Goal: Navigation & Orientation: Find specific page/section

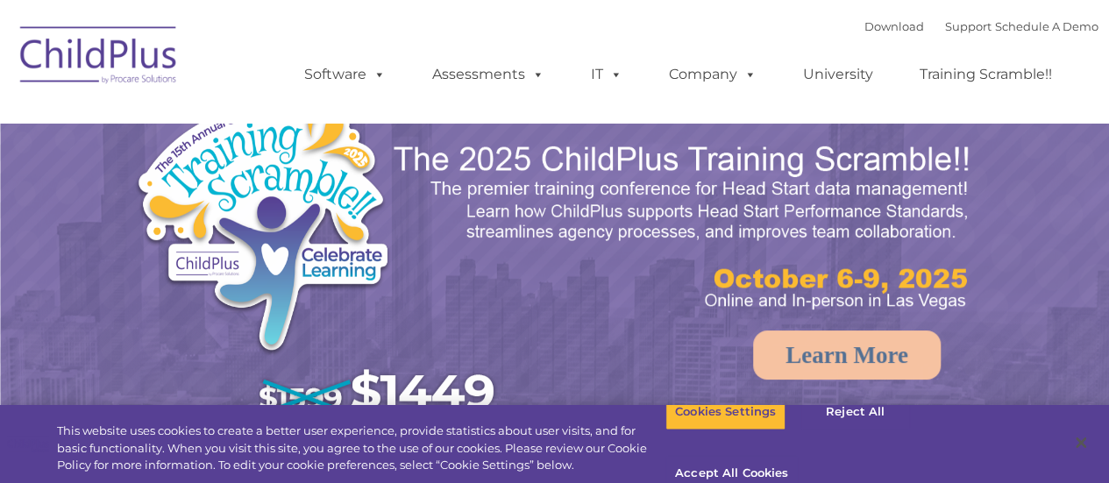
select select "MEDIUM"
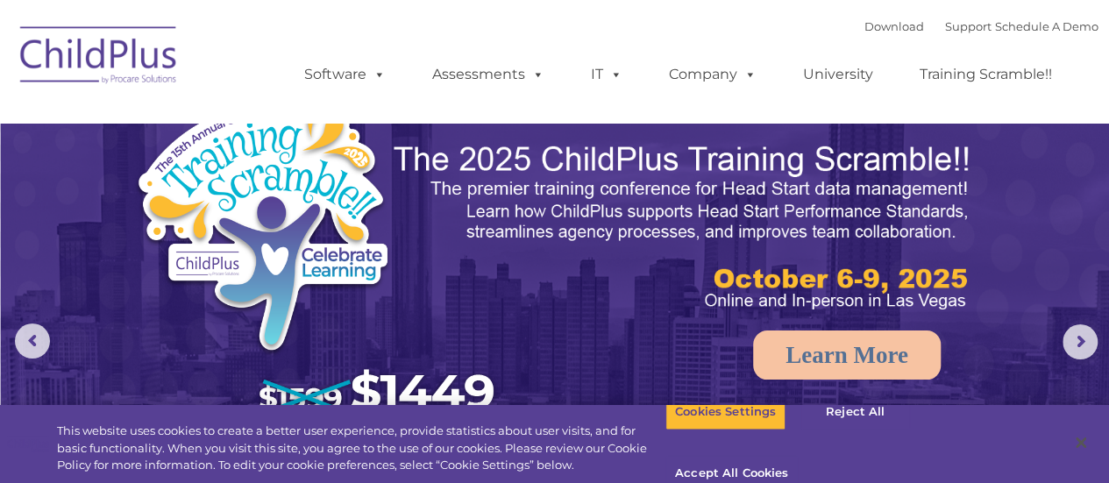
click at [137, 64] on img at bounding box center [98, 58] width 175 height 88
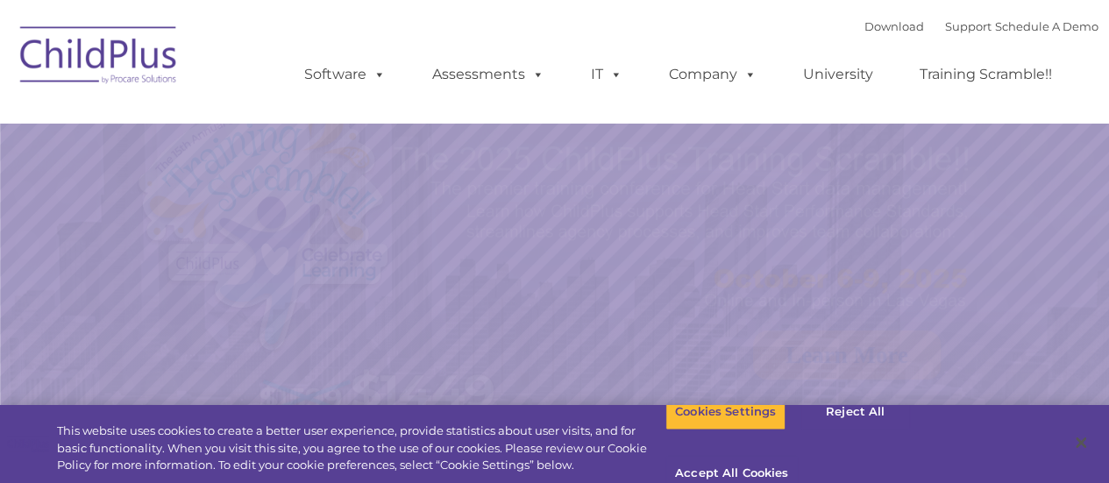
select select "MEDIUM"
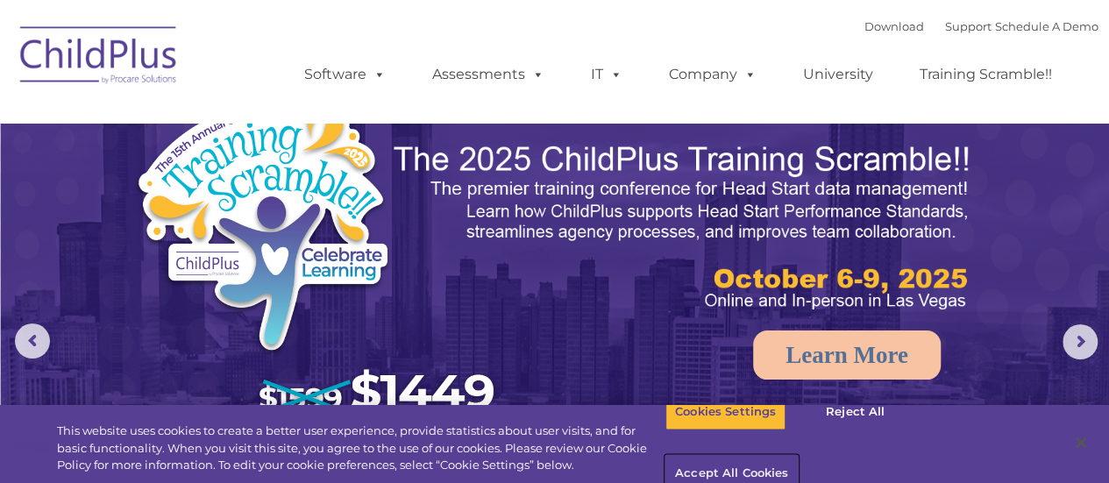
click at [798, 456] on button "Accept All Cookies" at bounding box center [731, 474] width 132 height 37
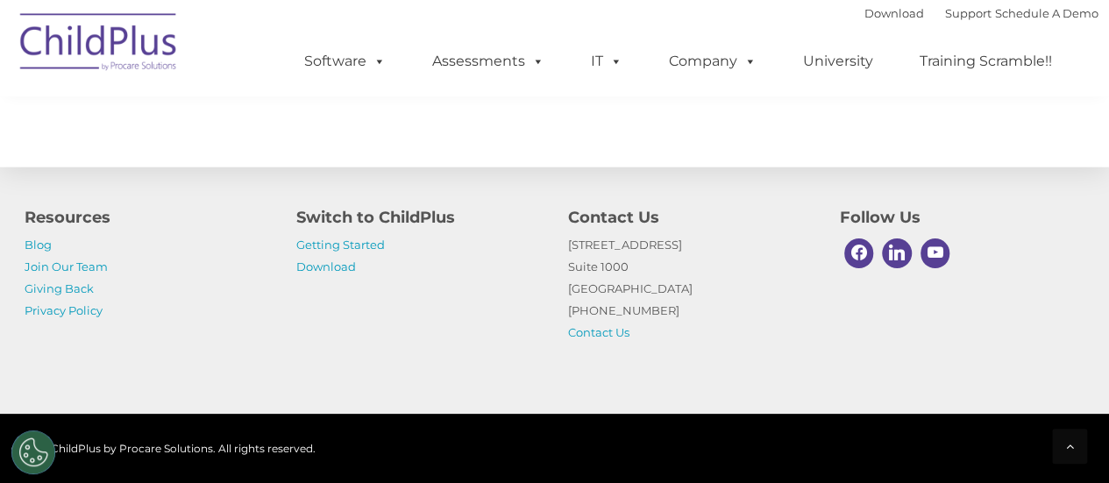
scroll to position [2139, 0]
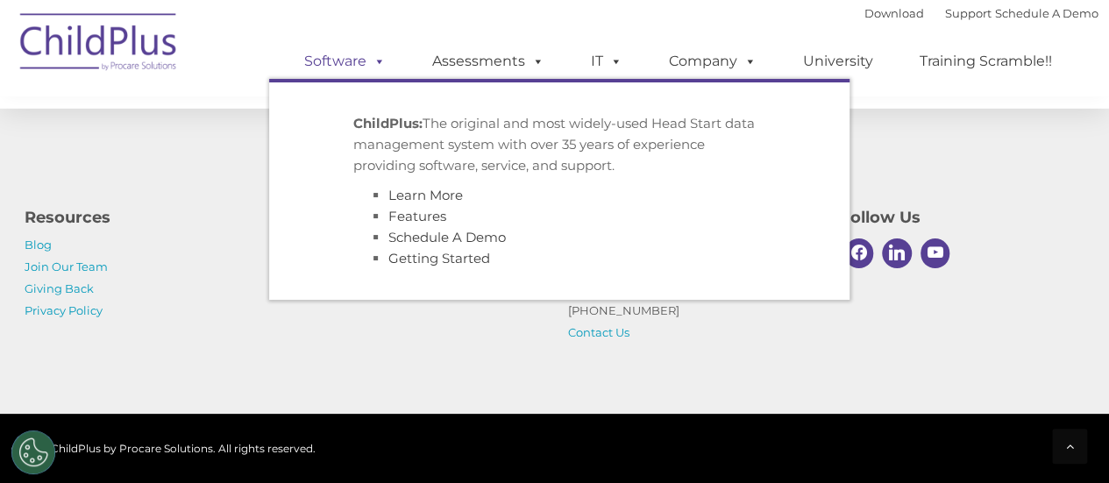
click at [350, 68] on link "Software" at bounding box center [345, 61] width 117 height 35
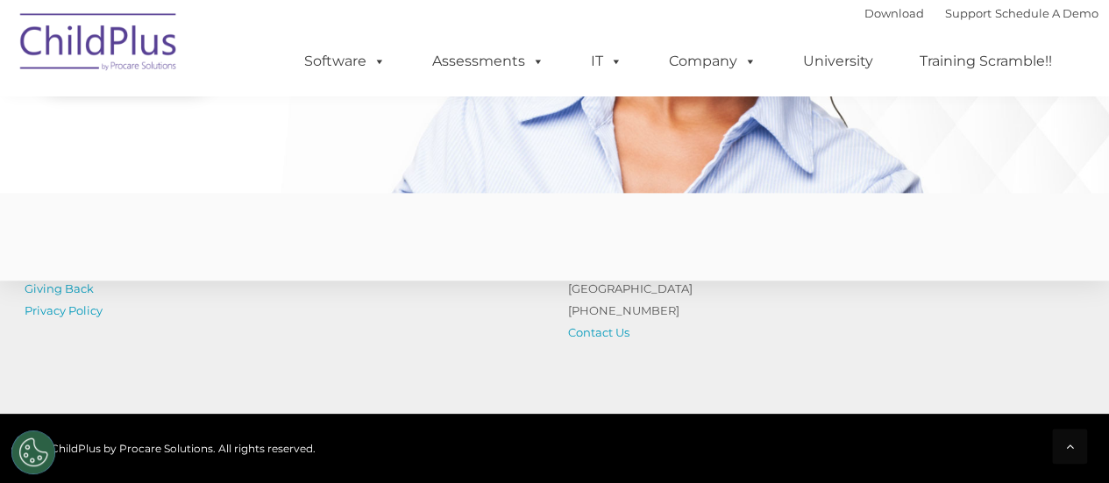
scroll to position [4480, 0]
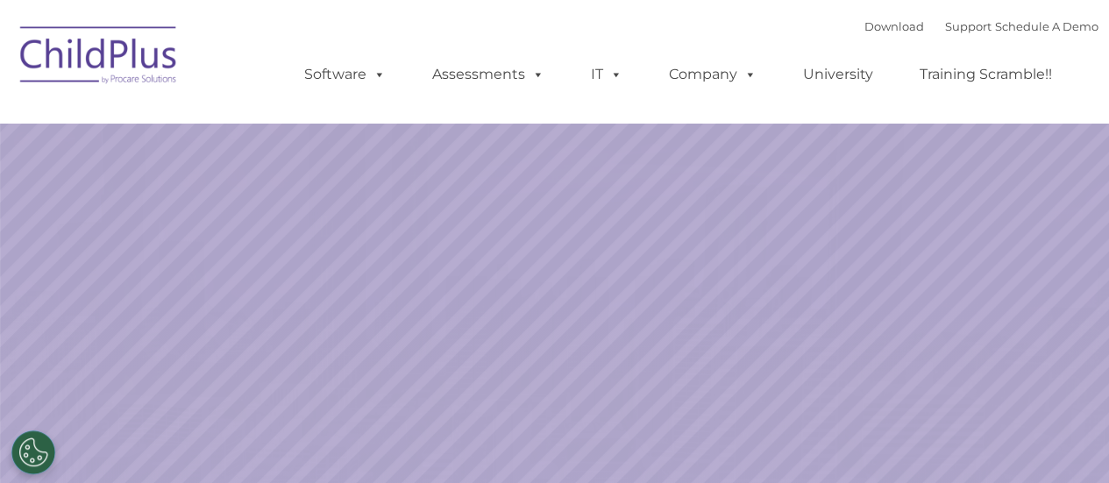
select select "MEDIUM"
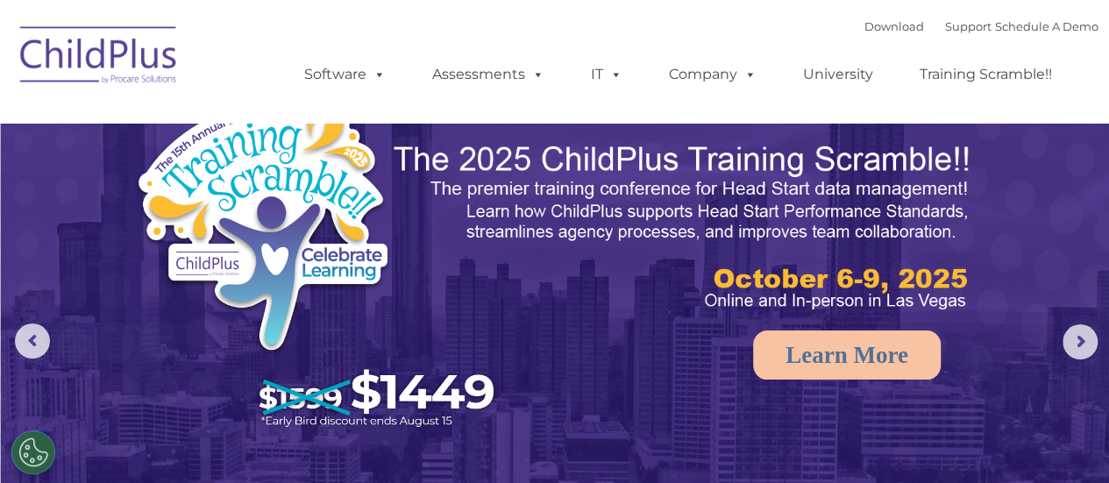
click at [83, 54] on img at bounding box center [98, 58] width 175 height 88
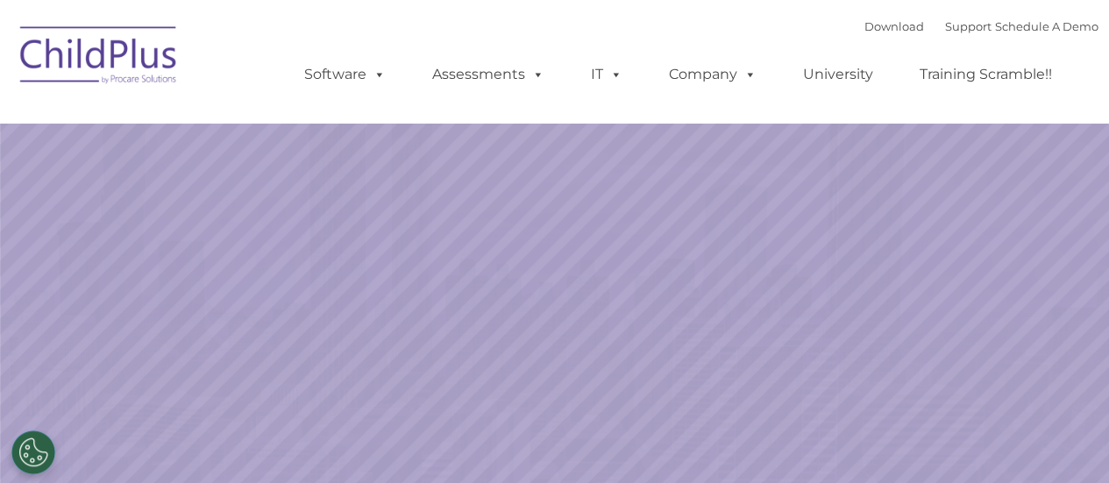
select select "MEDIUM"
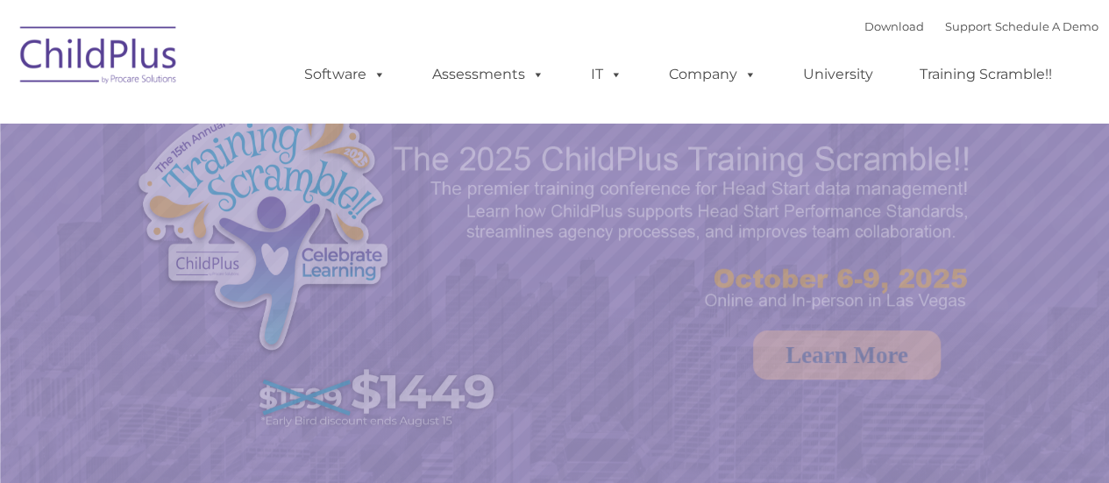
select select "MEDIUM"
